Goal: Information Seeking & Learning: Learn about a topic

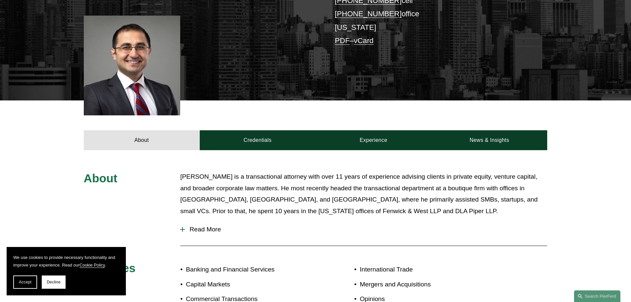
scroll to position [232, 0]
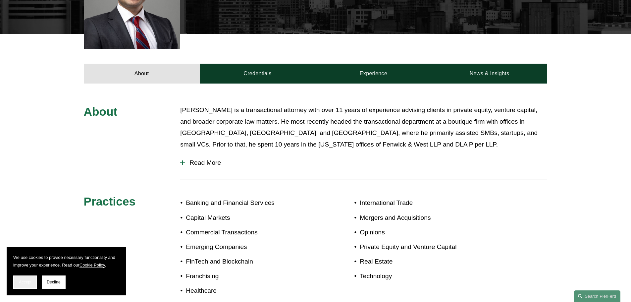
click at [28, 281] on span "Accept" at bounding box center [25, 282] width 13 height 5
click at [28, 281] on div "About [PERSON_NAME] is a transactional attorney with over 11 years of experienc…" at bounding box center [315, 203] width 631 height 199
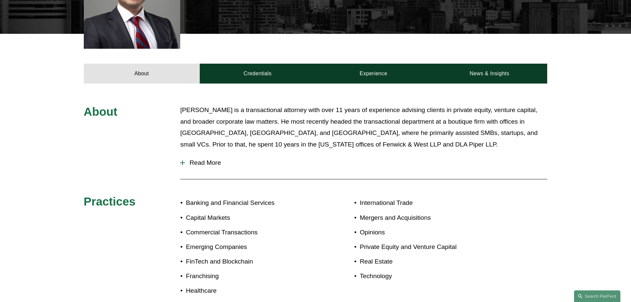
drag, startPoint x: 28, startPoint y: 281, endPoint x: 261, endPoint y: 229, distance: 238.6
click at [261, 229] on p "Commercial Transactions" at bounding box center [250, 233] width 129 height 12
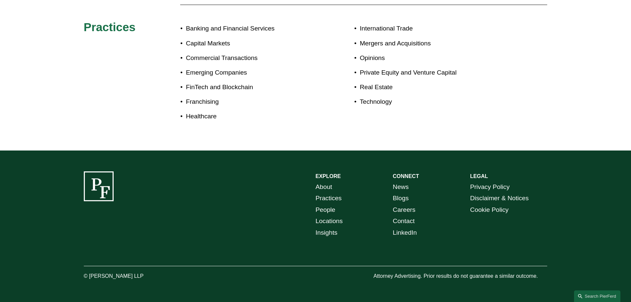
scroll to position [241, 0]
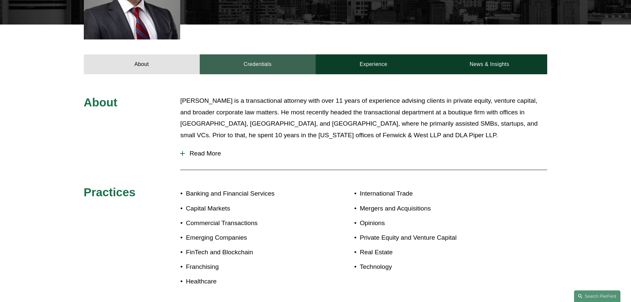
click at [258, 73] on link "Credentials" at bounding box center [258, 64] width 116 height 20
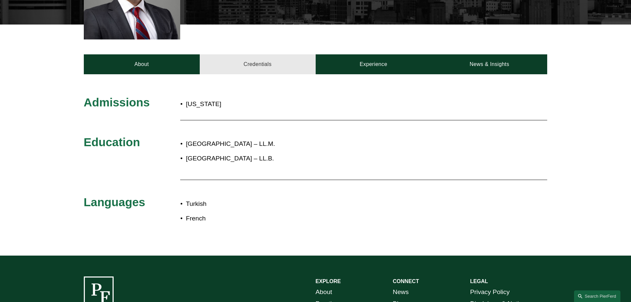
click at [258, 73] on link "Credentials" at bounding box center [258, 64] width 116 height 20
click at [375, 84] on div "Admissions [US_STATE] Education [GEOGRAPHIC_DATA] – LL.M. [GEOGRAPHIC_DATA] – L…" at bounding box center [315, 164] width 631 height 181
drag, startPoint x: 374, startPoint y: 84, endPoint x: 368, endPoint y: 73, distance: 12.2
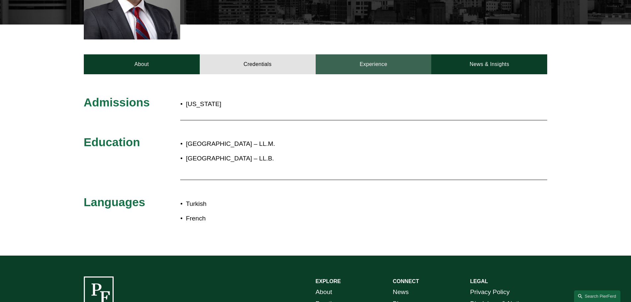
click at [374, 83] on div "Admissions [US_STATE] Education [GEOGRAPHIC_DATA] – LL.M. [GEOGRAPHIC_DATA] – L…" at bounding box center [315, 164] width 631 height 181
click at [367, 71] on link "Experience" at bounding box center [374, 64] width 116 height 20
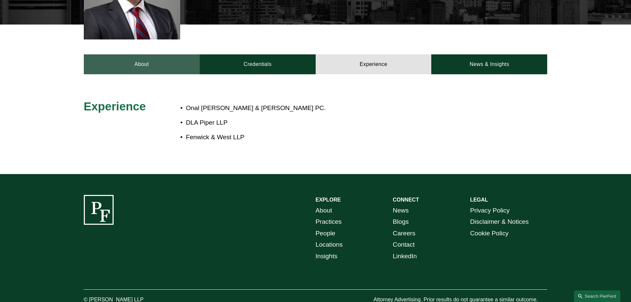
click at [146, 67] on link "About" at bounding box center [142, 64] width 116 height 20
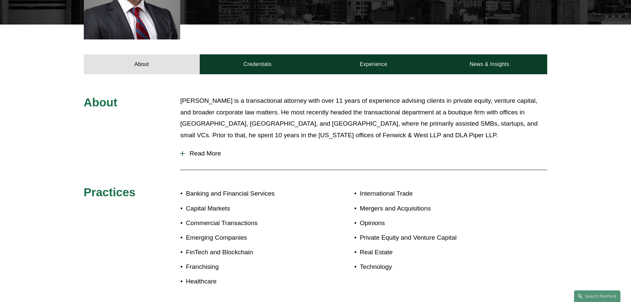
click at [180, 156] on button "Read More" at bounding box center [363, 153] width 367 height 17
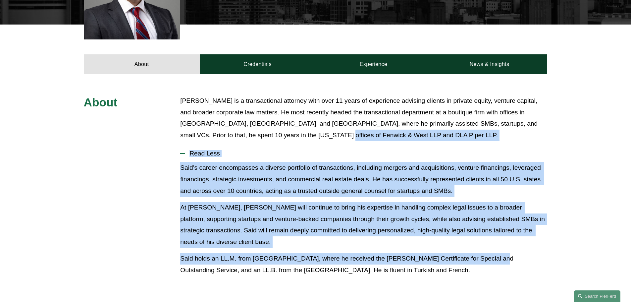
drag, startPoint x: 473, startPoint y: 263, endPoint x: 365, endPoint y: 133, distance: 168.4
click at [365, 133] on div "About [PERSON_NAME] is a transactional attorney with over 11 years of experienc…" at bounding box center [315, 252] width 631 height 315
click at [365, 133] on p "[PERSON_NAME] is a transactional attorney with over 11 years of experience advi…" at bounding box center [363, 118] width 367 height 46
drag, startPoint x: 365, startPoint y: 133, endPoint x: 406, endPoint y: 264, distance: 137.0
click at [406, 264] on div "About [PERSON_NAME] is a transactional attorney with over 11 years of experienc…" at bounding box center [315, 252] width 631 height 315
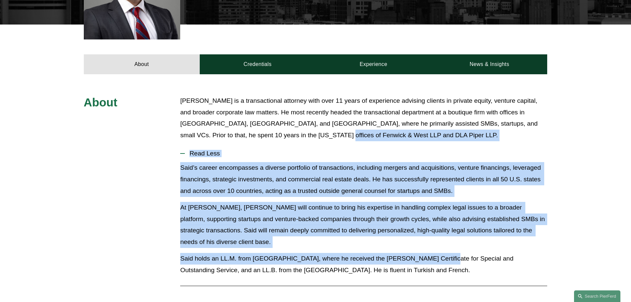
drag, startPoint x: 411, startPoint y: 279, endPoint x: 337, endPoint y: 122, distance: 173.6
click at [340, 126] on div "About [PERSON_NAME] is a transactional attorney with over 11 years of experienc…" at bounding box center [315, 252] width 631 height 315
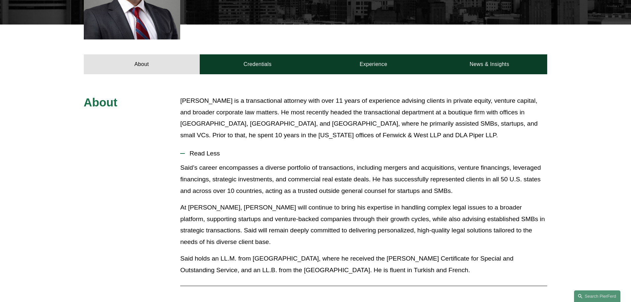
click at [337, 122] on p "[PERSON_NAME] is a transactional attorney with over 11 years of experience advi…" at bounding box center [363, 118] width 367 height 46
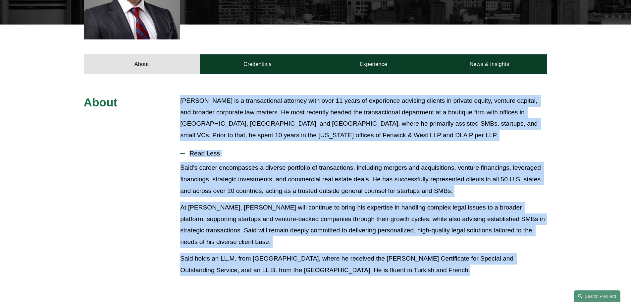
drag, startPoint x: 435, startPoint y: 263, endPoint x: 180, endPoint y: 96, distance: 304.4
click at [180, 96] on div "About [PERSON_NAME] is a transactional attorney with over 11 years of experienc…" at bounding box center [315, 252] width 631 height 315
click at [179, 96] on div "About [PERSON_NAME] is a transactional attorney with over 11 years of experienc…" at bounding box center [315, 252] width 631 height 315
drag, startPoint x: 179, startPoint y: 96, endPoint x: 416, endPoint y: 270, distance: 293.2
click at [416, 270] on div "About [PERSON_NAME] is a transactional attorney with over 11 years of experienc…" at bounding box center [315, 252] width 631 height 315
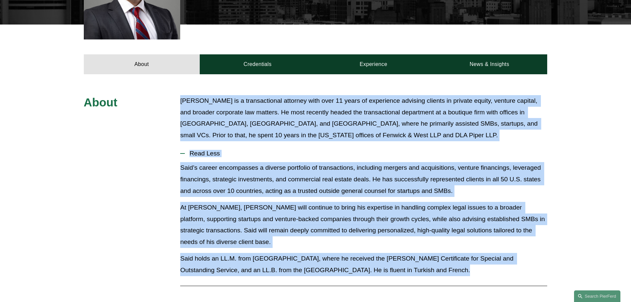
click at [416, 274] on p "Said holds an LL.M. from [GEOGRAPHIC_DATA], where he received the [PERSON_NAME]…" at bounding box center [363, 264] width 367 height 23
drag, startPoint x: 416, startPoint y: 274, endPoint x: 174, endPoint y: 100, distance: 297.7
click at [174, 100] on div "About [PERSON_NAME] is a transactional attorney with over 11 years of experienc…" at bounding box center [315, 252] width 631 height 315
click at [175, 100] on div "About [PERSON_NAME] is a transactional attorney with over 11 years of experienc…" at bounding box center [315, 252] width 631 height 315
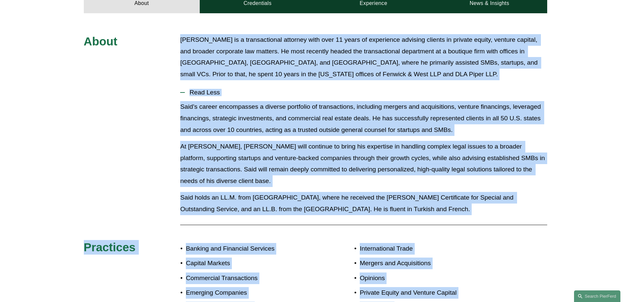
scroll to position [409, 0]
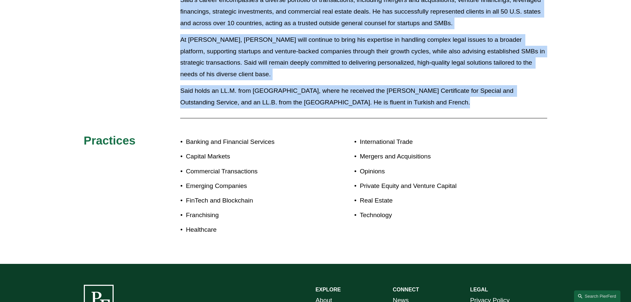
drag, startPoint x: 175, startPoint y: 100, endPoint x: 416, endPoint y: 103, distance: 241.1
click at [416, 103] on div "About [PERSON_NAME] is a transactional attorney with over 11 years of experienc…" at bounding box center [315, 84] width 631 height 315
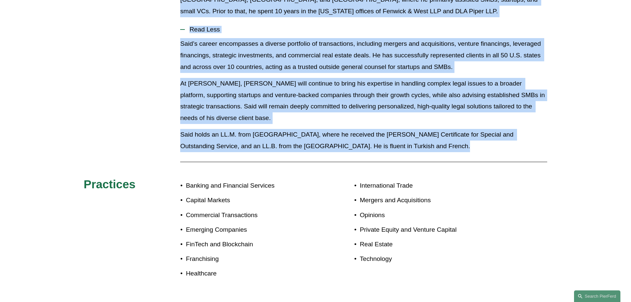
scroll to position [342, 0]
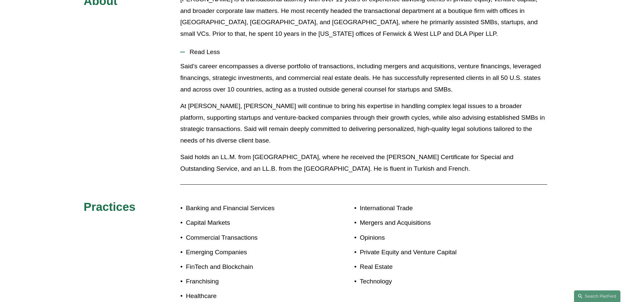
click at [540, 186] on div at bounding box center [363, 184] width 367 height 7
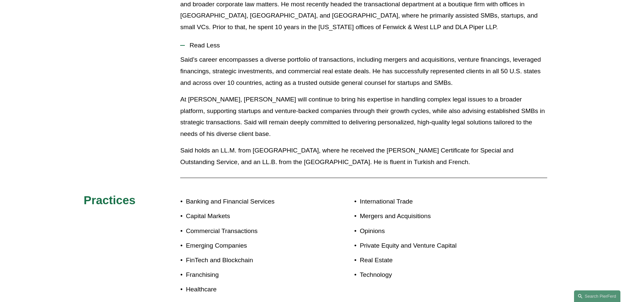
scroll to position [350, 0]
drag, startPoint x: 398, startPoint y: 292, endPoint x: 387, endPoint y: 281, distance: 15.0
click at [392, 286] on div "About [PERSON_NAME] is a transactional attorney with over 11 years of experienc…" at bounding box center [315, 143] width 631 height 315
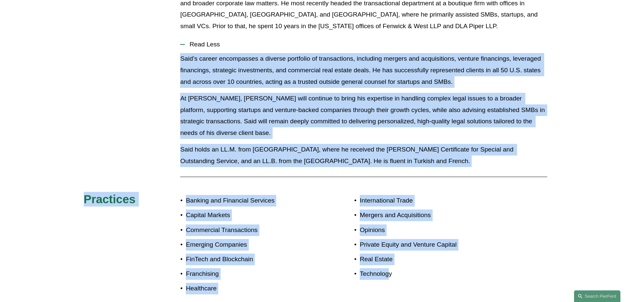
drag, startPoint x: 387, startPoint y: 281, endPoint x: 145, endPoint y: 64, distance: 325.7
click at [145, 64] on div "About [PERSON_NAME] is a transactional attorney with over 11 years of experienc…" at bounding box center [315, 143] width 631 height 315
click at [181, 44] on div at bounding box center [182, 44] width 5 height 1
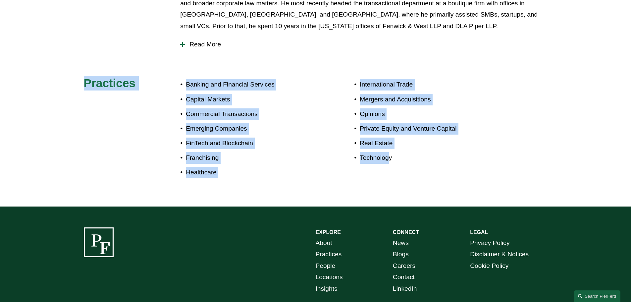
click at [184, 46] on div at bounding box center [182, 44] width 5 height 5
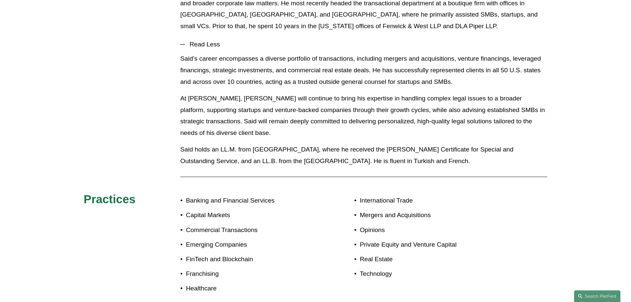
click at [224, 33] on div "[PERSON_NAME] is a transactional attorney with over 11 years of experience advi…" at bounding box center [363, 11] width 367 height 50
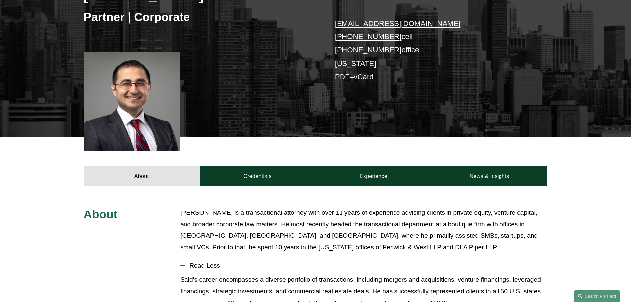
scroll to position [133, 0]
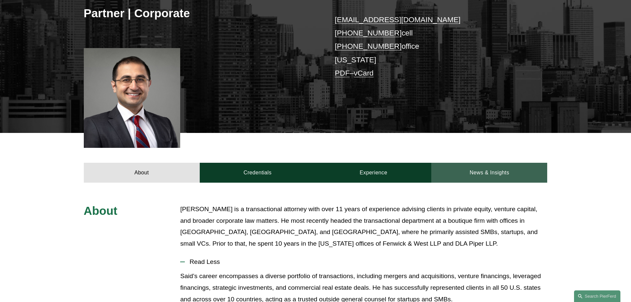
click at [512, 174] on link "News & Insights" at bounding box center [489, 173] width 116 height 20
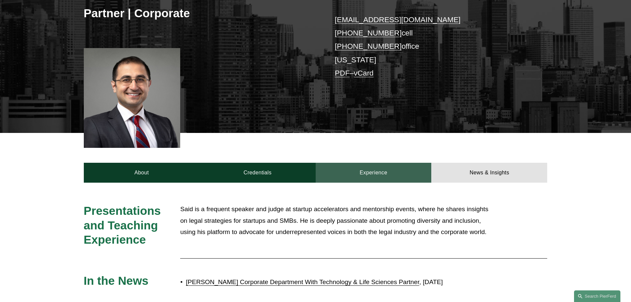
click at [360, 180] on link "Experience" at bounding box center [374, 173] width 116 height 20
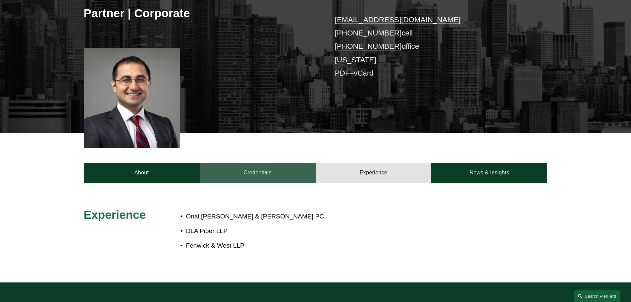
click at [240, 166] on link "Credentials" at bounding box center [258, 173] width 116 height 20
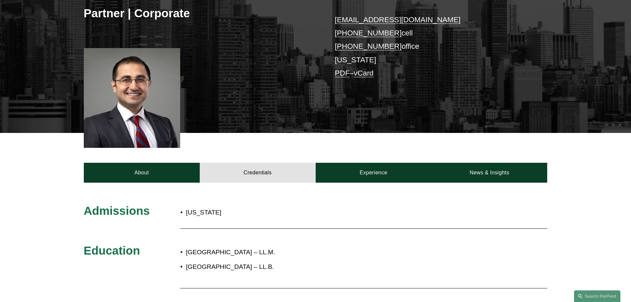
scroll to position [232, 0]
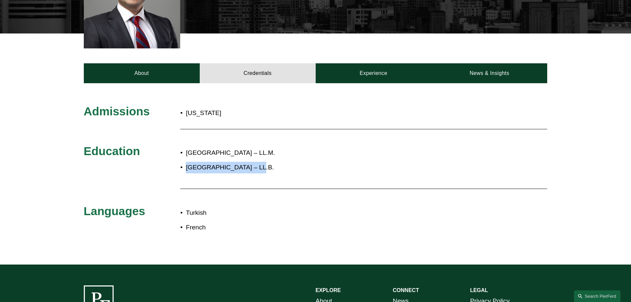
drag, startPoint x: 185, startPoint y: 168, endPoint x: 249, endPoint y: 167, distance: 64.3
click at [249, 167] on p "[GEOGRAPHIC_DATA] – LL.B." at bounding box center [337, 168] width 303 height 12
copy p "[GEOGRAPHIC_DATA]"
